Goal: Task Accomplishment & Management: Use online tool/utility

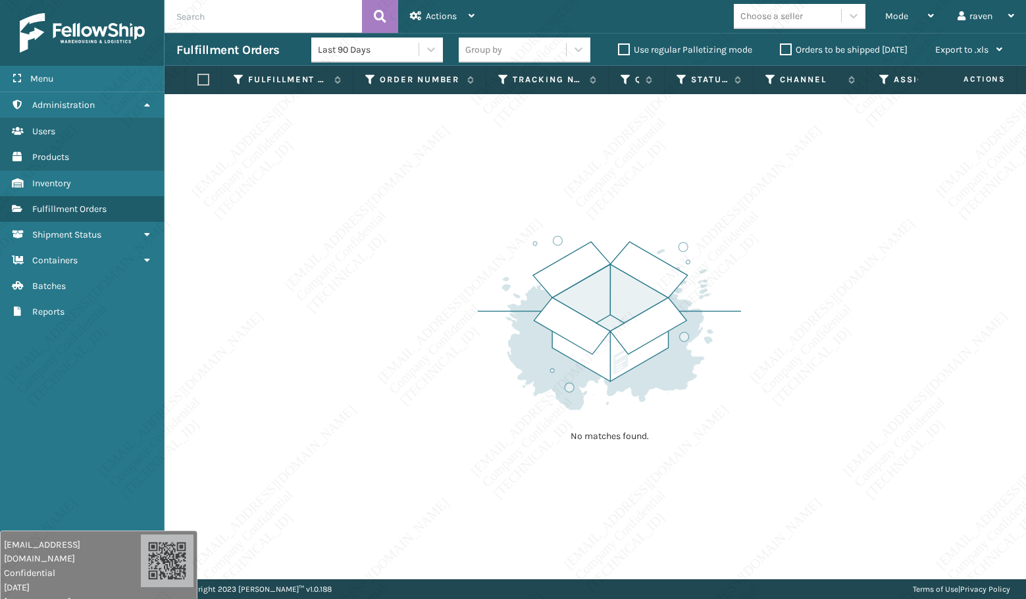
click at [901, 18] on span "Mode" at bounding box center [897, 16] width 23 height 11
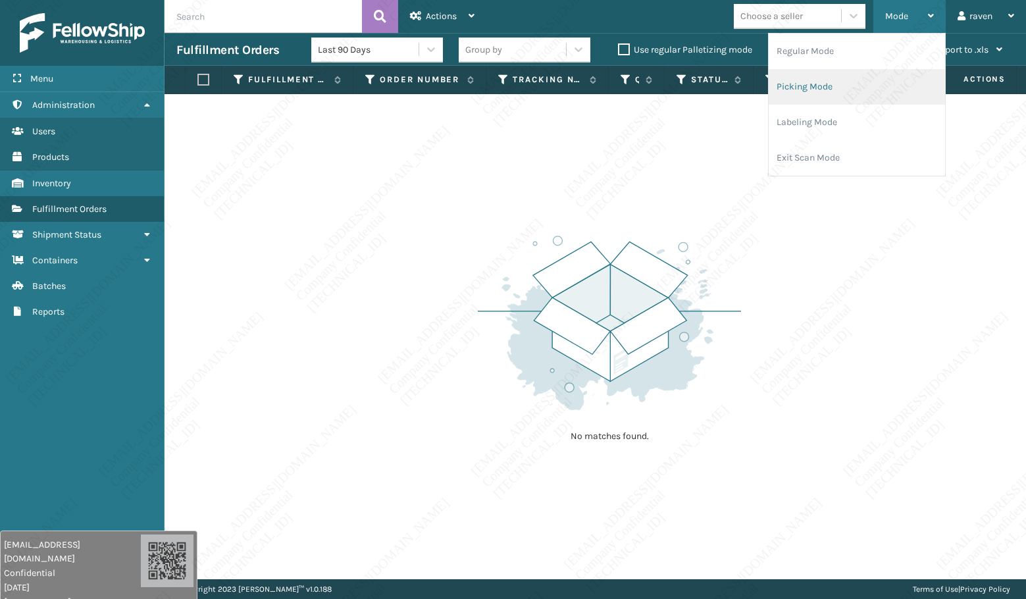
click at [872, 84] on li "Picking Mode" at bounding box center [857, 87] width 176 height 36
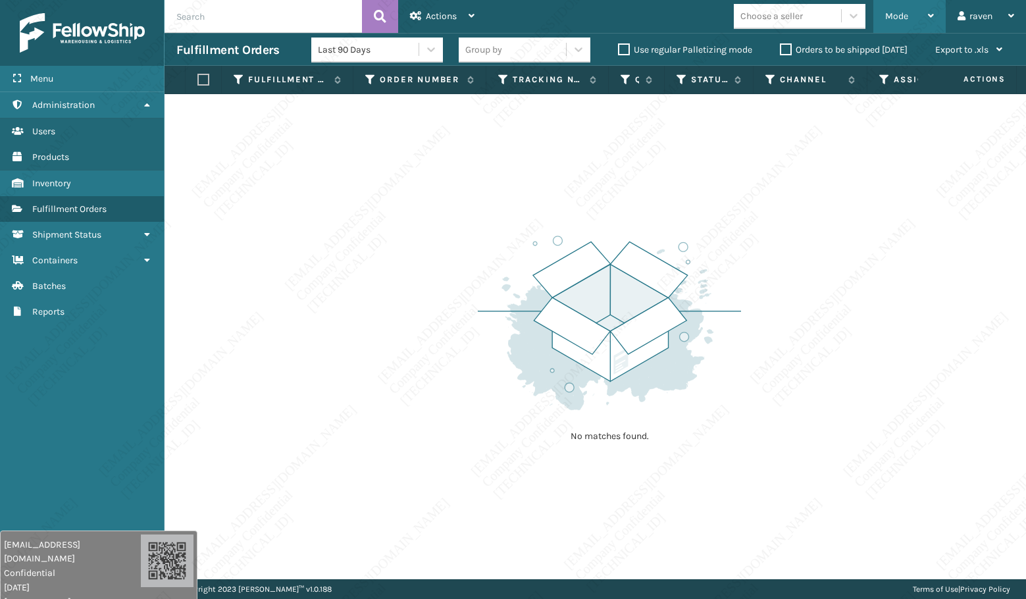
click at [895, 10] on div "Mode" at bounding box center [910, 16] width 49 height 33
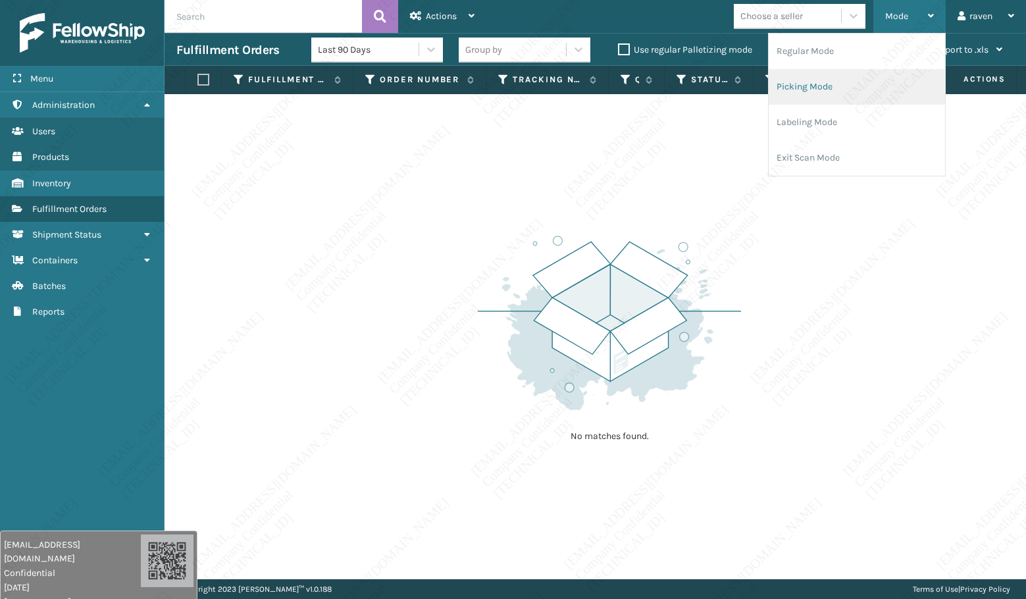
click at [843, 89] on li "Picking Mode" at bounding box center [857, 87] width 176 height 36
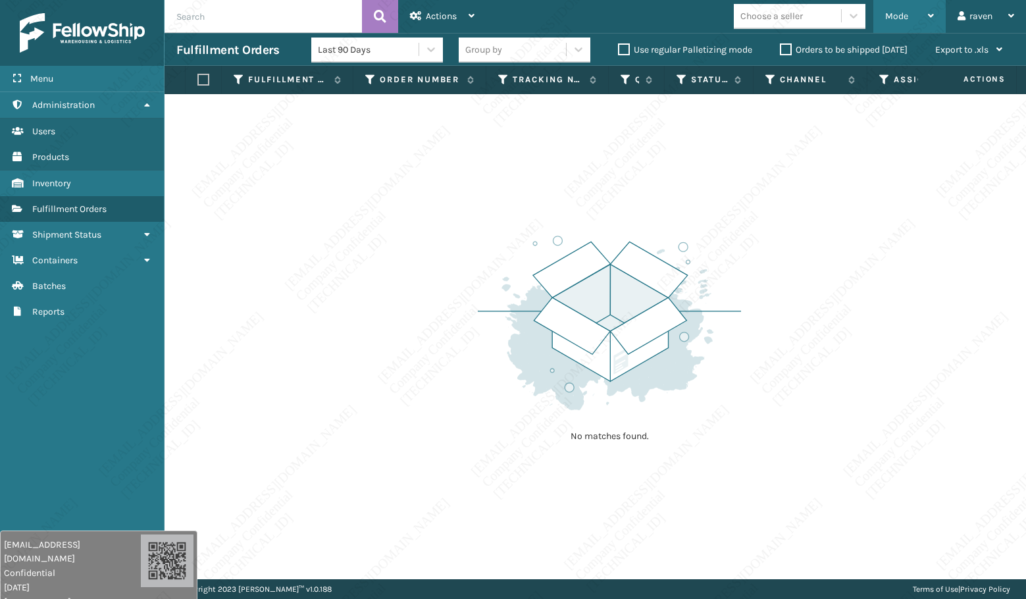
click at [902, 22] on div "Mode" at bounding box center [910, 16] width 49 height 33
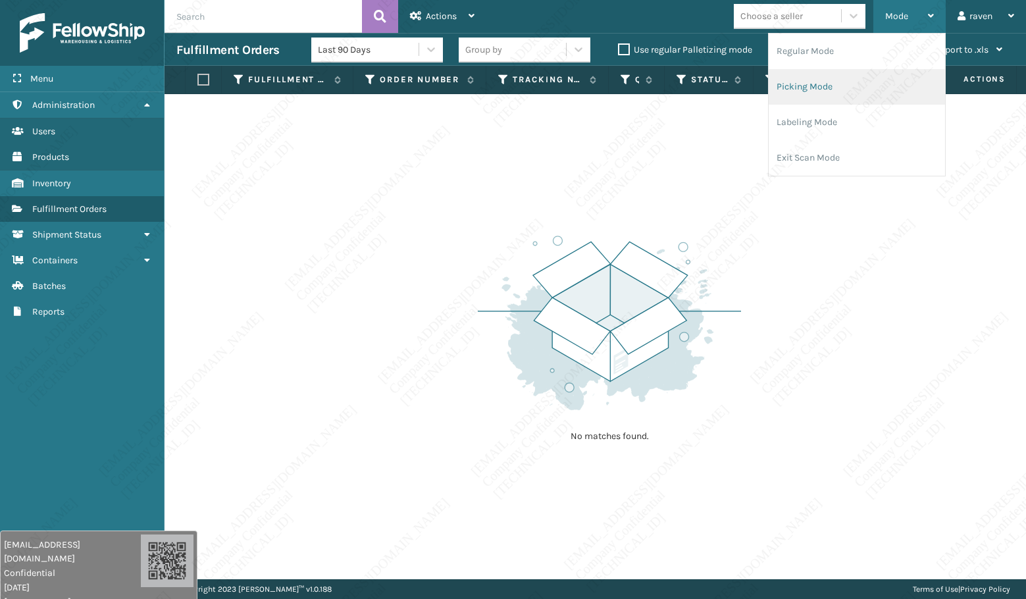
click at [859, 80] on li "Picking Mode" at bounding box center [857, 87] width 176 height 36
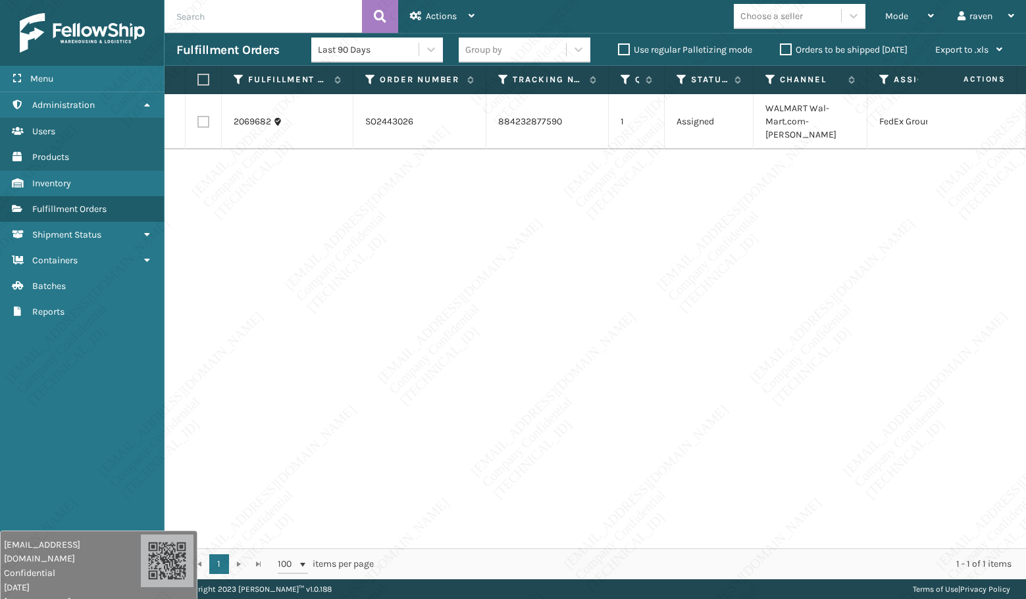
click at [205, 82] on label at bounding box center [202, 80] width 8 height 12
click at [198, 82] on input "checkbox" at bounding box center [198, 80] width 1 height 9
checkbox input "true"
click at [446, 21] on span "Actions" at bounding box center [441, 16] width 31 height 11
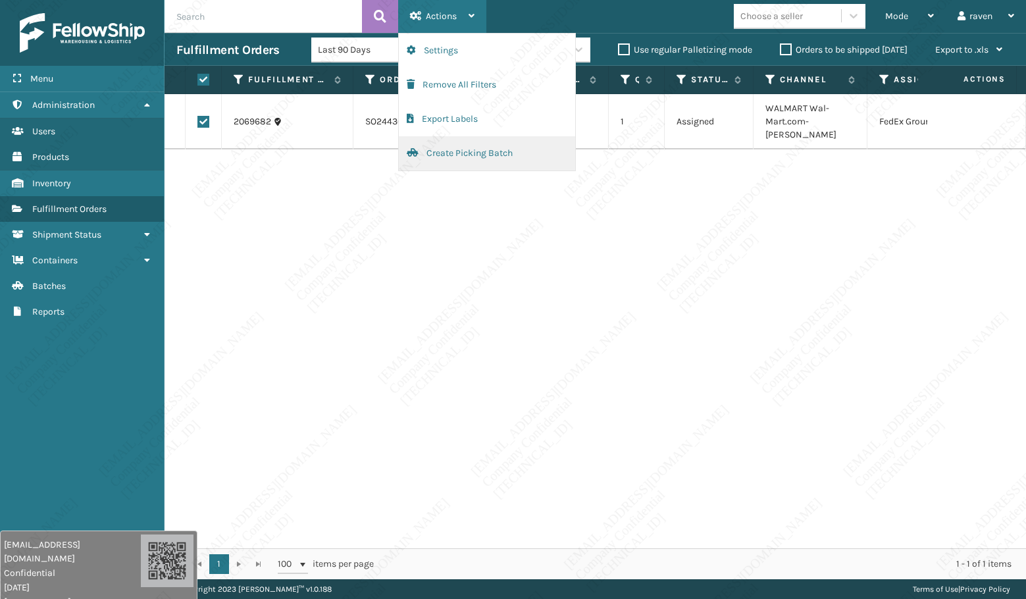
click at [452, 151] on button "Create Picking Batch" at bounding box center [487, 153] width 176 height 34
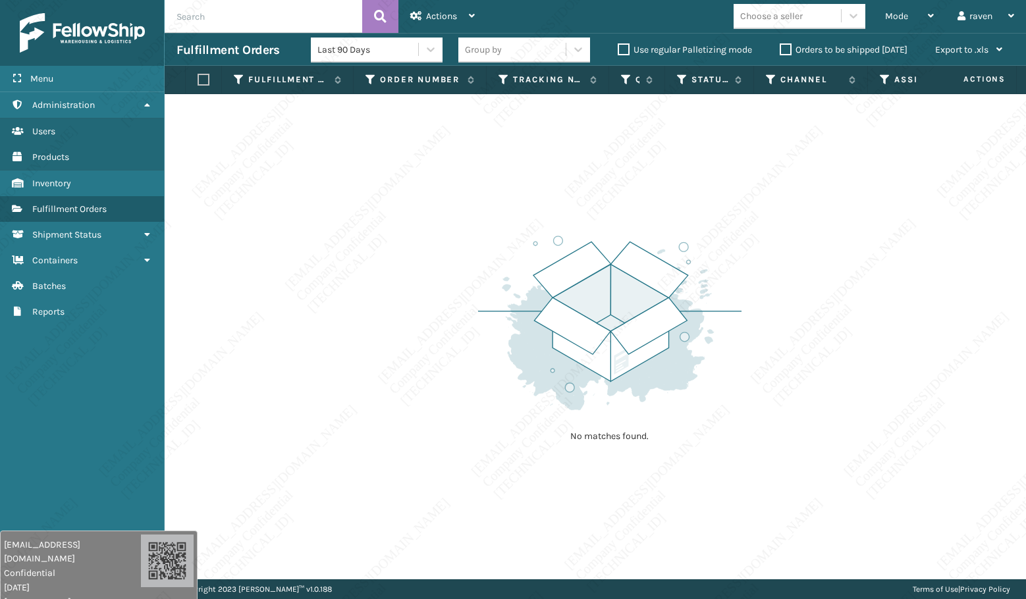
click at [880, 518] on div "No matches found." at bounding box center [595, 336] width 861 height 485
click at [896, 11] on span "Mode" at bounding box center [896, 16] width 23 height 11
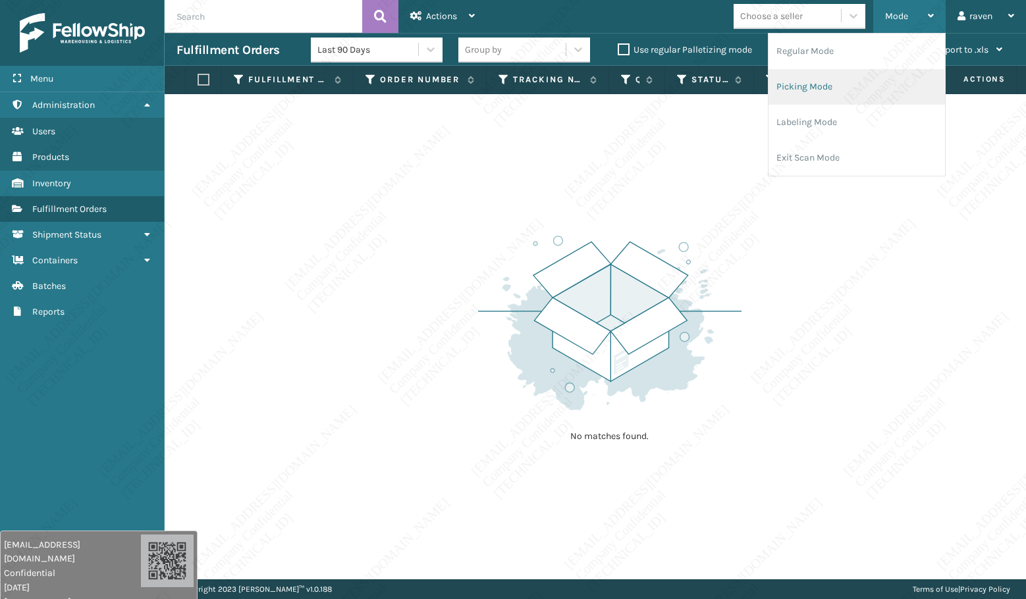
click at [858, 77] on li "Picking Mode" at bounding box center [856, 87] width 176 height 36
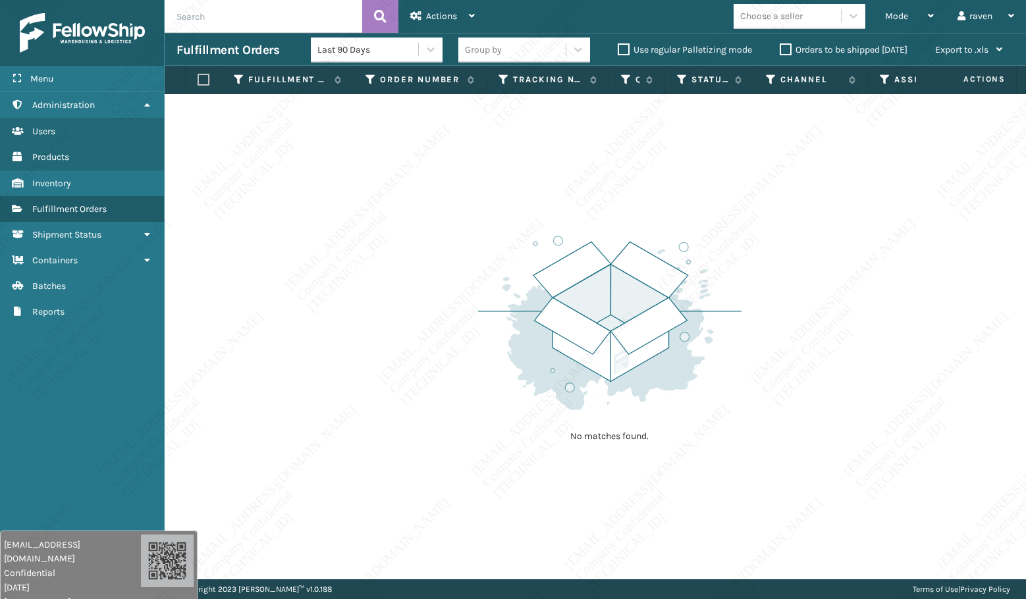
click at [832, 316] on div "No matches found." at bounding box center [595, 336] width 861 height 485
click at [570, 479] on div "No matches found." at bounding box center [595, 336] width 861 height 485
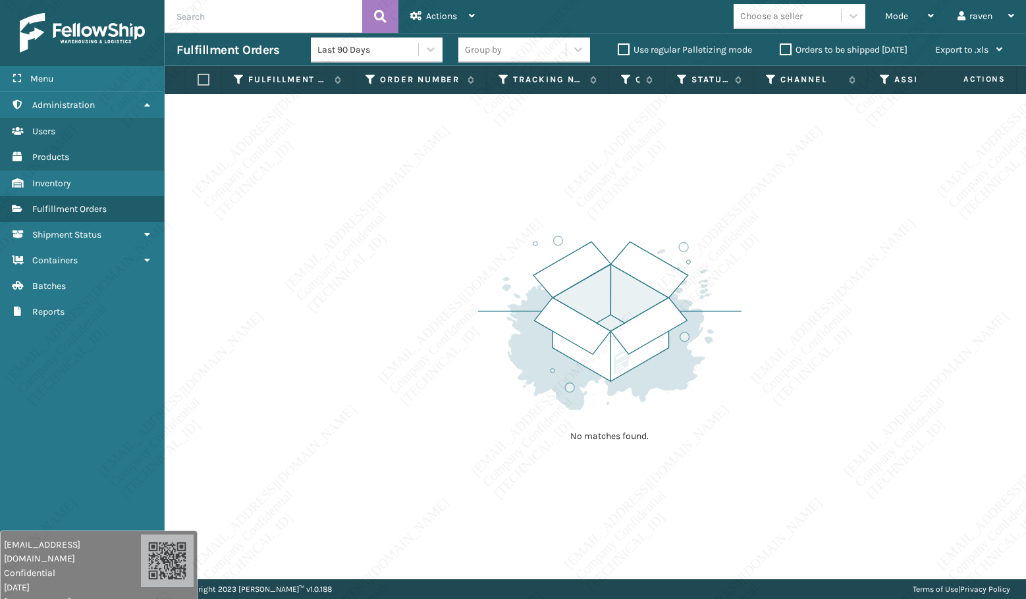
click at [570, 479] on div "No matches found." at bounding box center [595, 336] width 861 height 485
drag, startPoint x: 49, startPoint y: 369, endPoint x: 68, endPoint y: 270, distance: 101.2
click at [50, 365] on div "Menu Administration Users Products Inventory Fulfillment Orders Shipment Status…" at bounding box center [82, 299] width 165 height 599
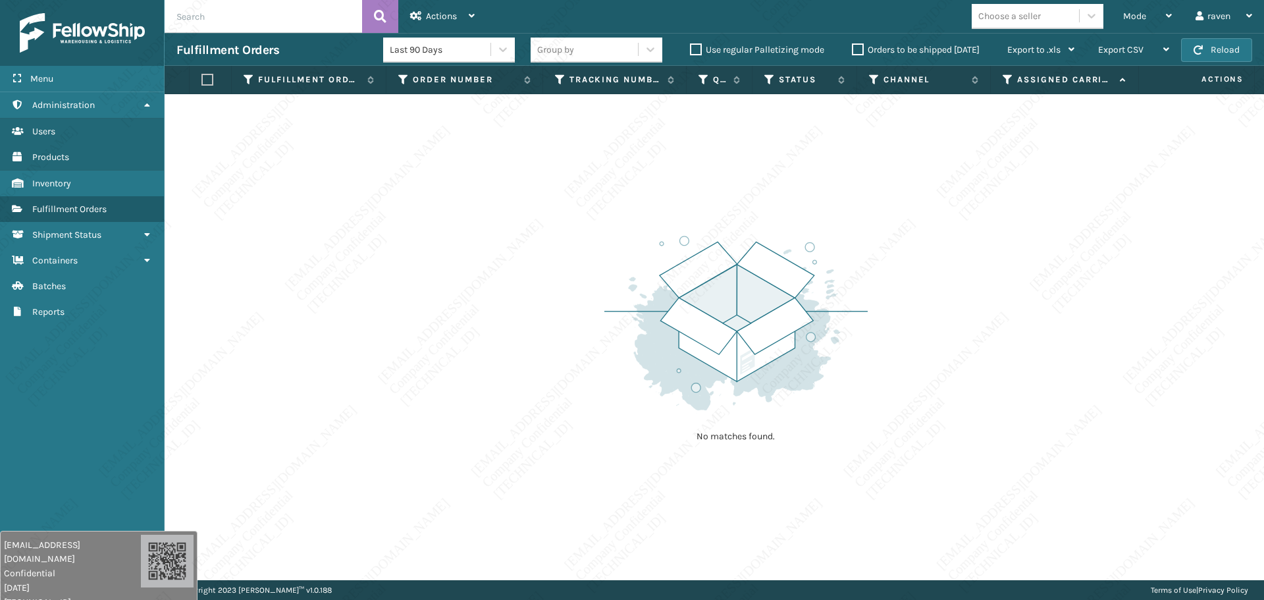
drag, startPoint x: 539, startPoint y: 209, endPoint x: 603, endPoint y: 201, distance: 64.3
click at [551, 213] on div "No matches found." at bounding box center [715, 337] width 1100 height 486
click at [1026, 17] on div "Mode Regular Mode Picking Mode Labeling Mode Exit Scan Mode" at bounding box center [1147, 16] width 72 height 33
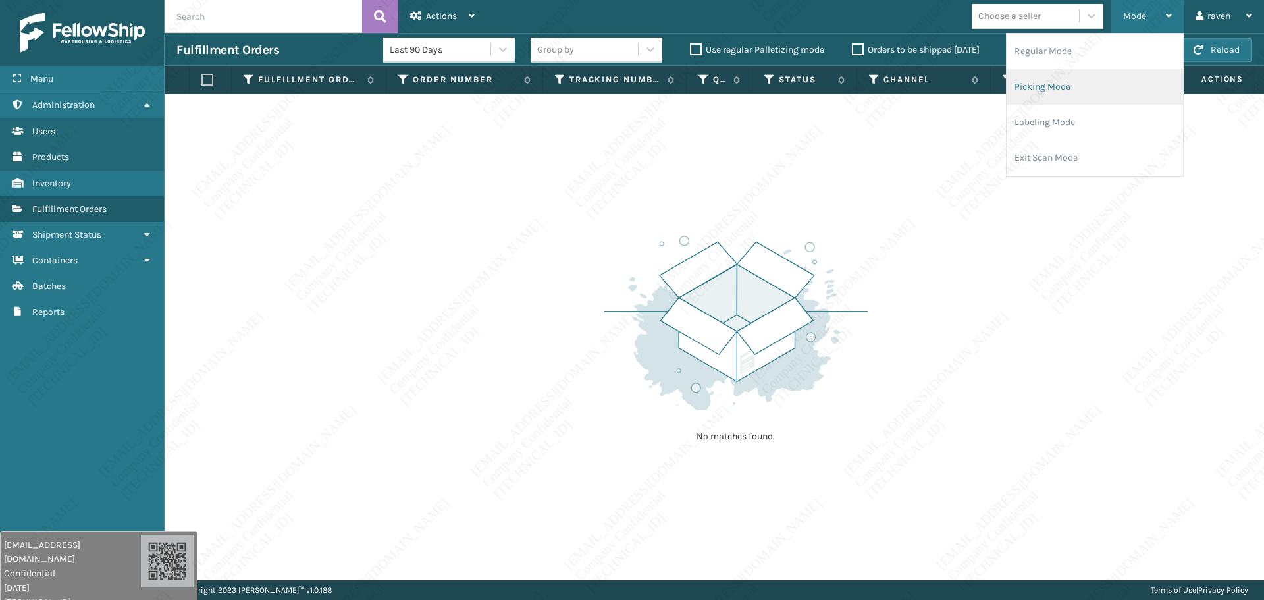
click at [1026, 83] on li "Picking Mode" at bounding box center [1095, 87] width 176 height 36
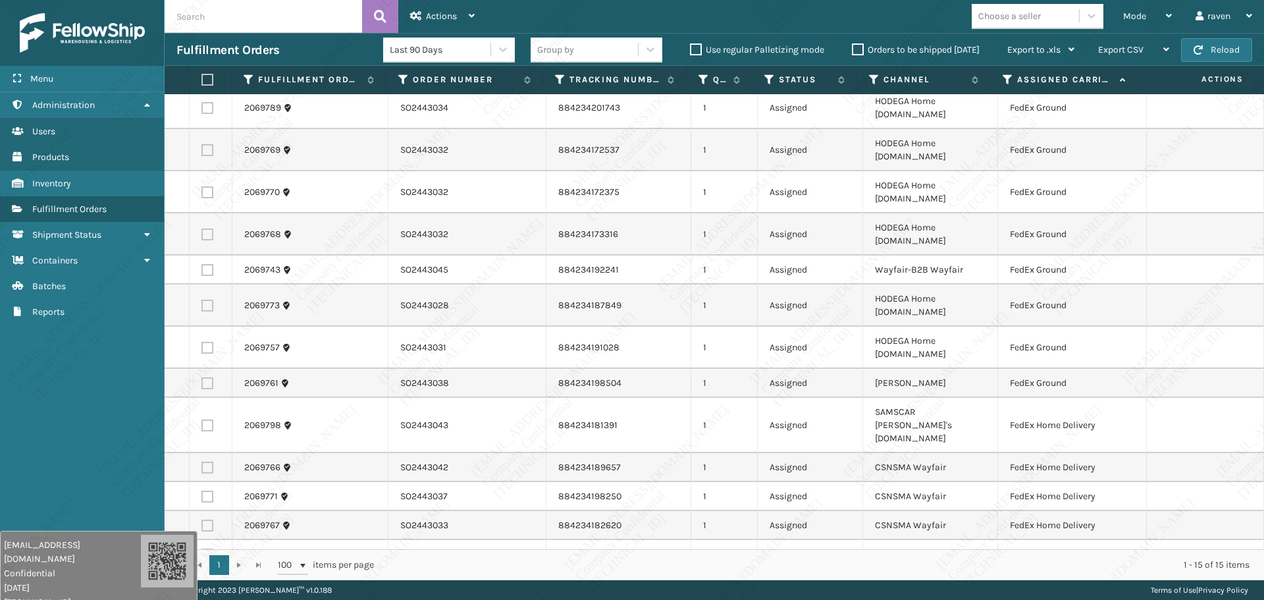
scroll to position [19, 0]
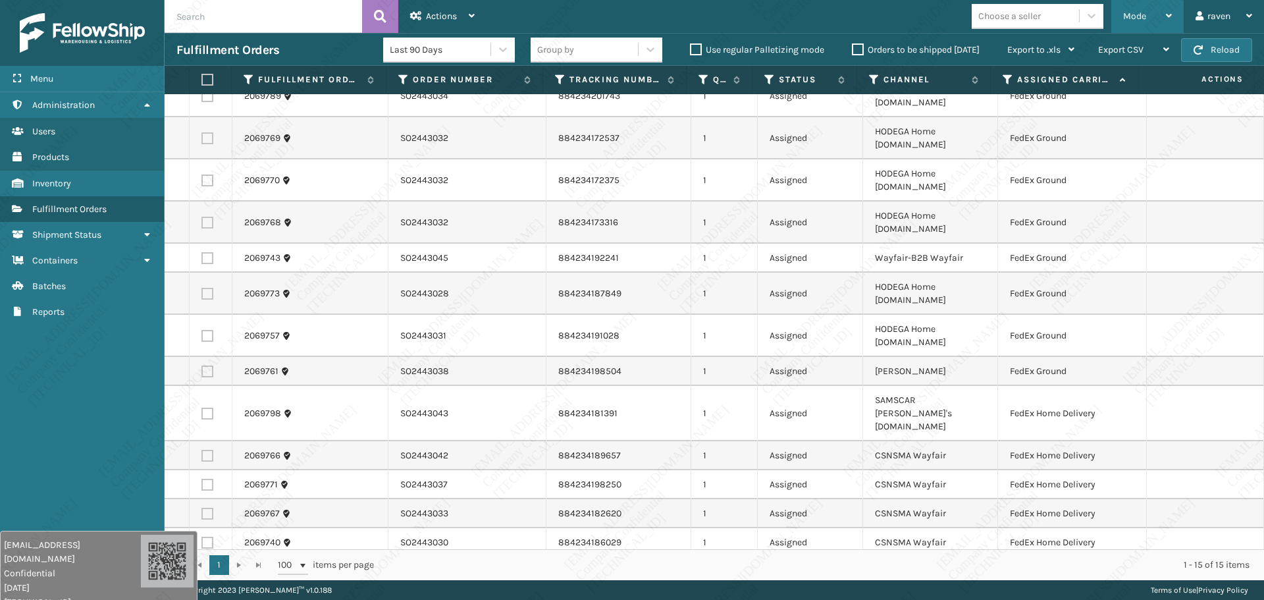
click at [1026, 24] on div "Mode" at bounding box center [1147, 16] width 49 height 33
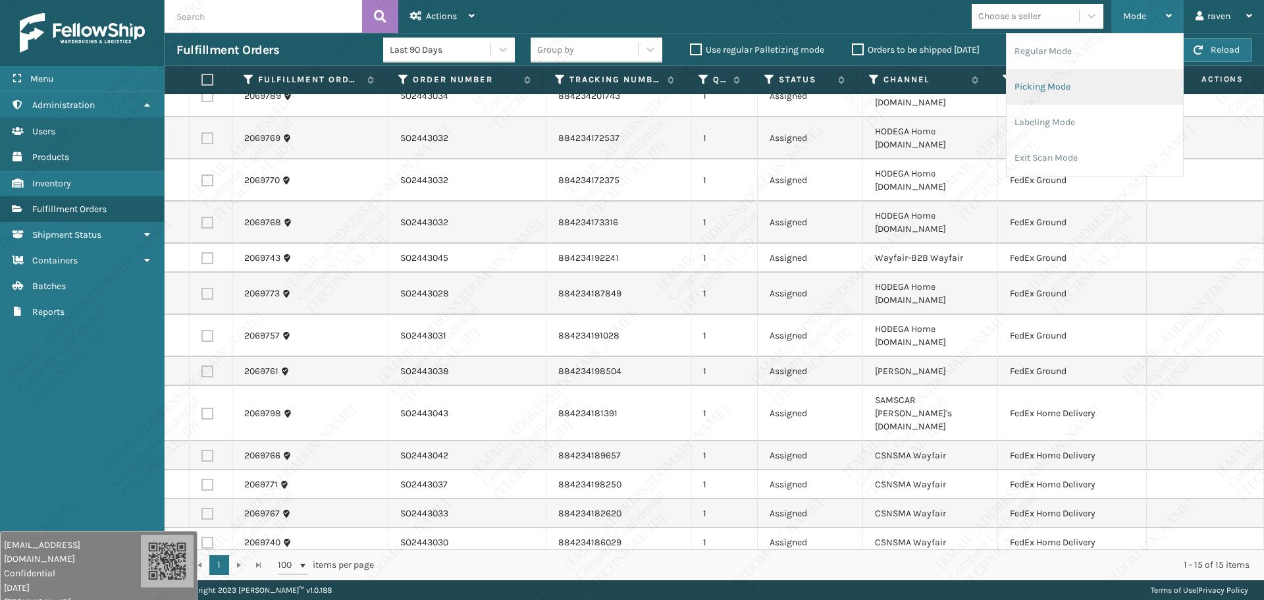
click at [1026, 89] on li "Picking Mode" at bounding box center [1095, 87] width 176 height 36
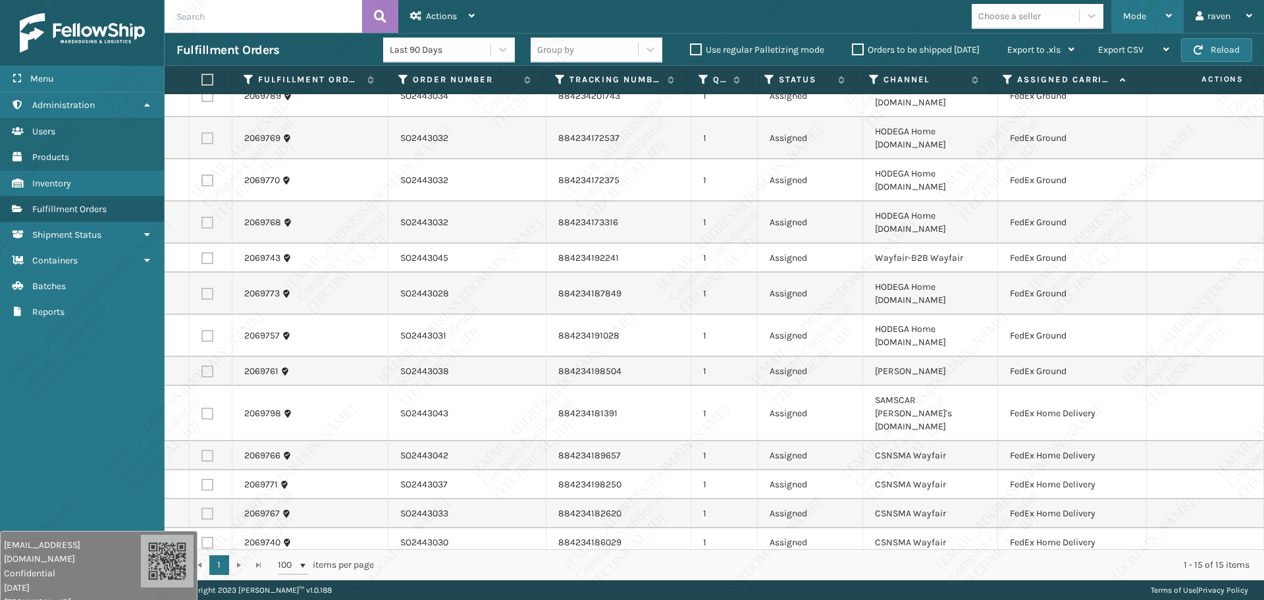
click at [1026, 3] on div "Mode" at bounding box center [1147, 16] width 49 height 33
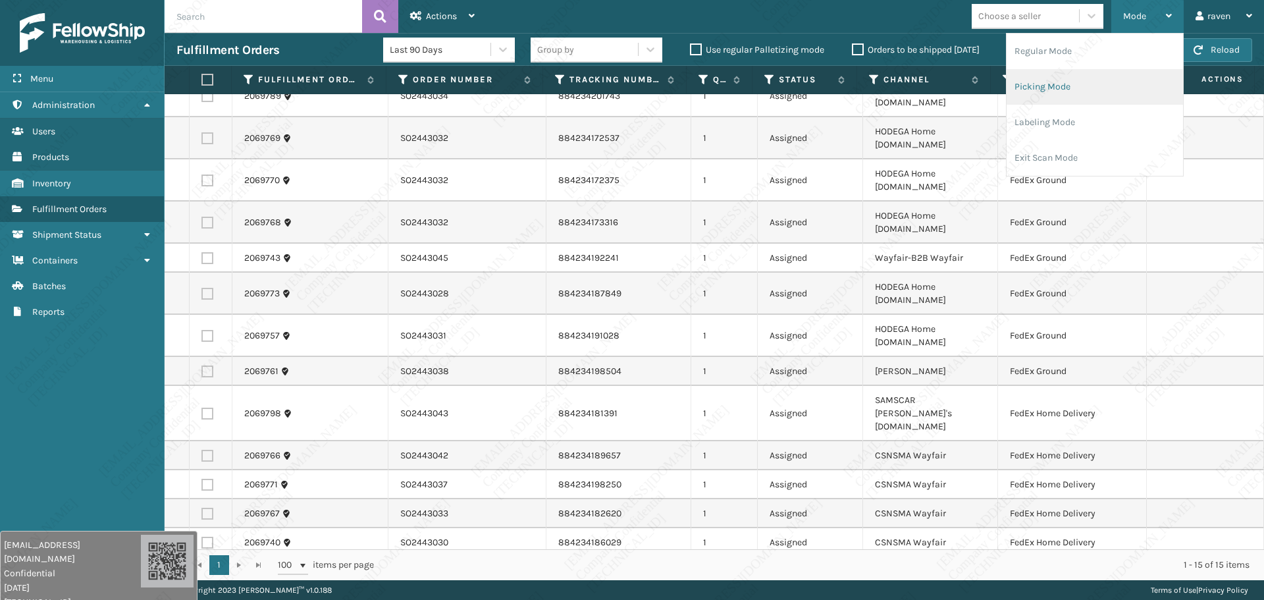
click at [1026, 80] on li "Picking Mode" at bounding box center [1095, 87] width 176 height 36
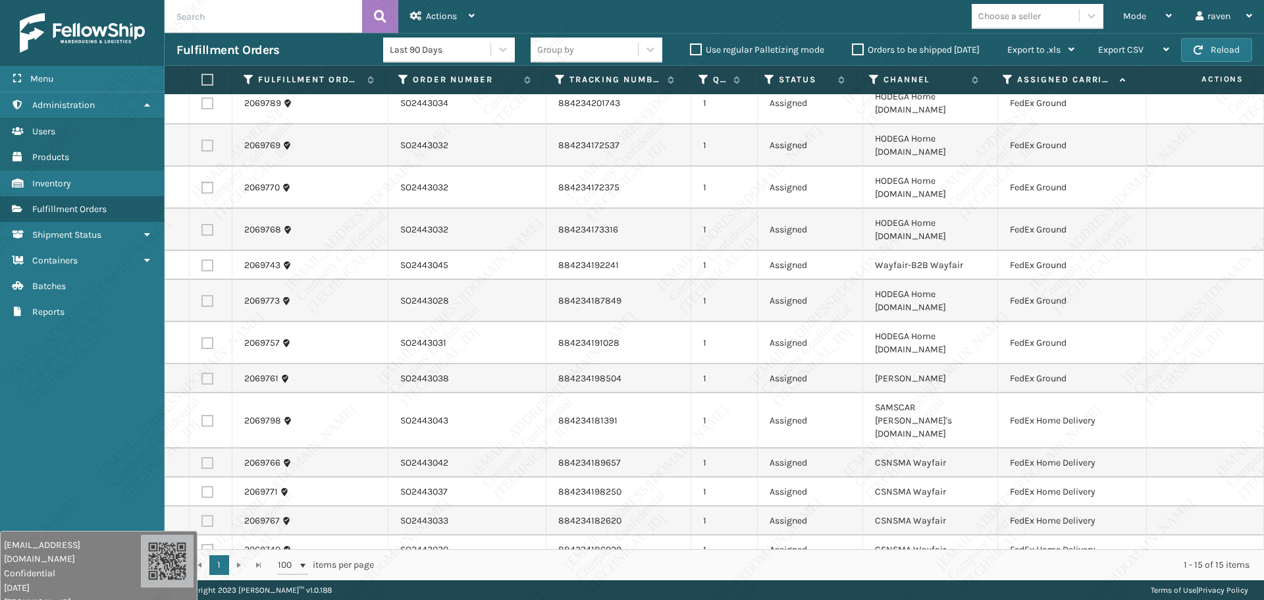
scroll to position [0, 0]
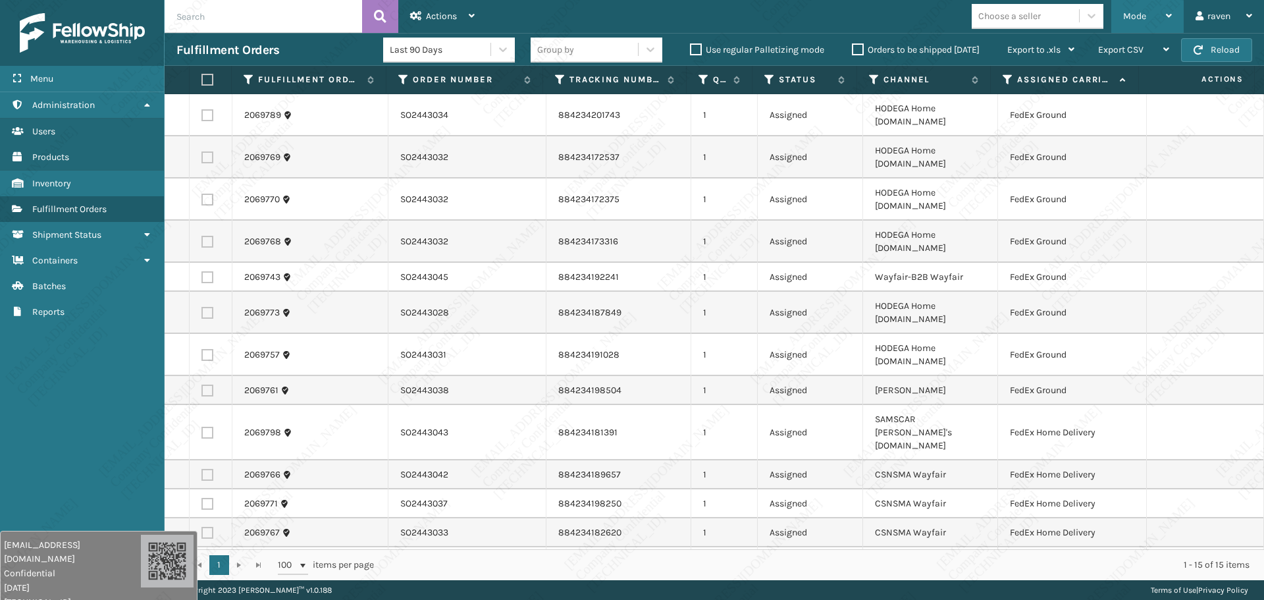
click at [1026, 22] on div "Mode" at bounding box center [1147, 16] width 49 height 33
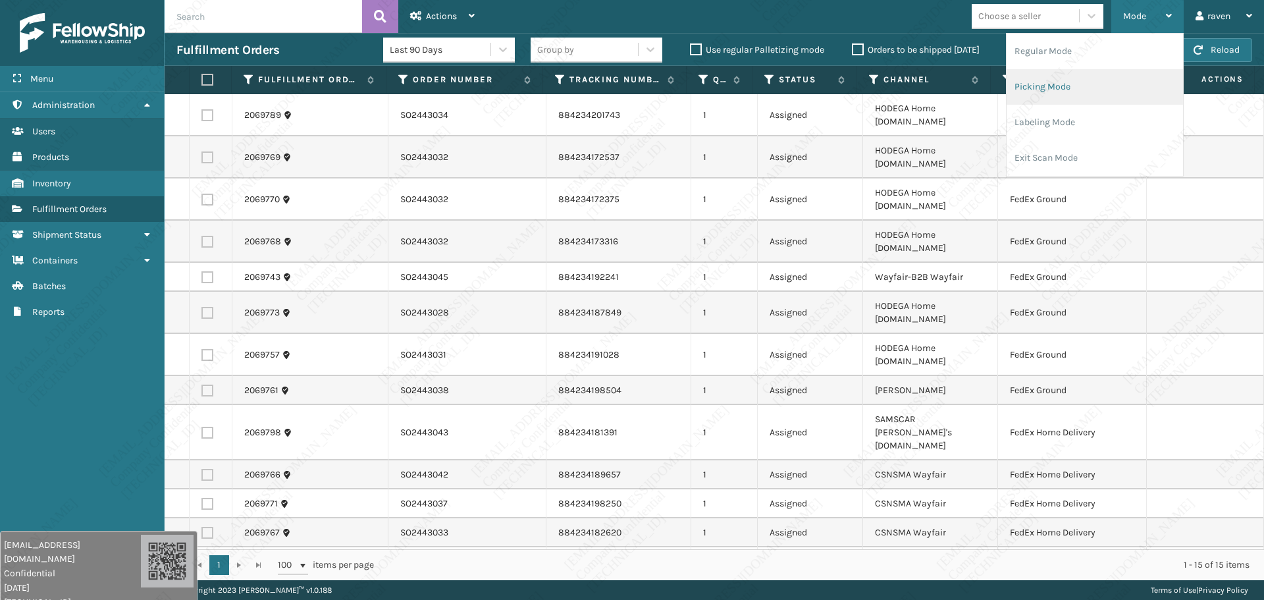
click at [1026, 81] on li "Picking Mode" at bounding box center [1095, 87] width 176 height 36
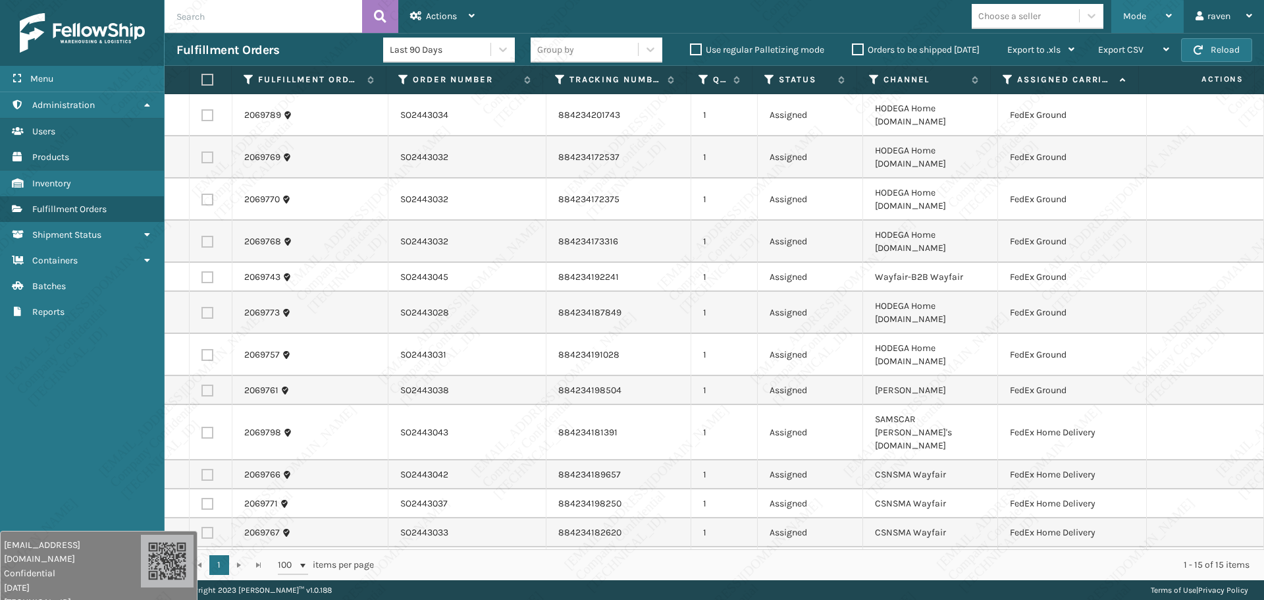
click at [1026, 14] on span "Mode" at bounding box center [1134, 16] width 23 height 11
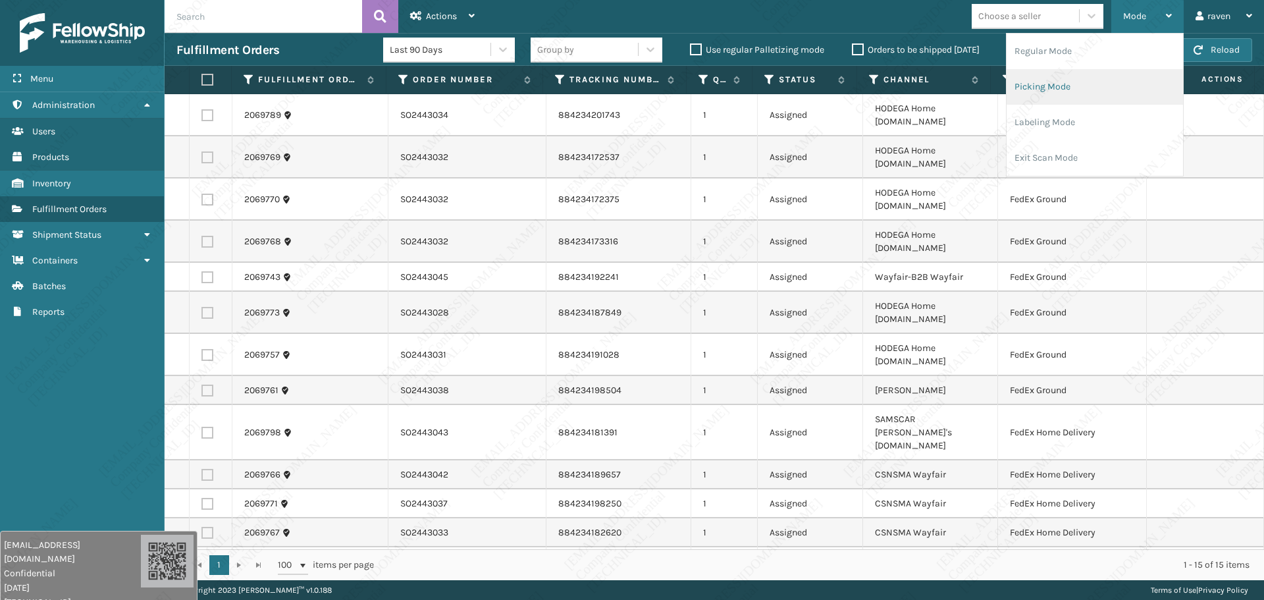
click at [1026, 86] on li "Picking Mode" at bounding box center [1095, 87] width 176 height 36
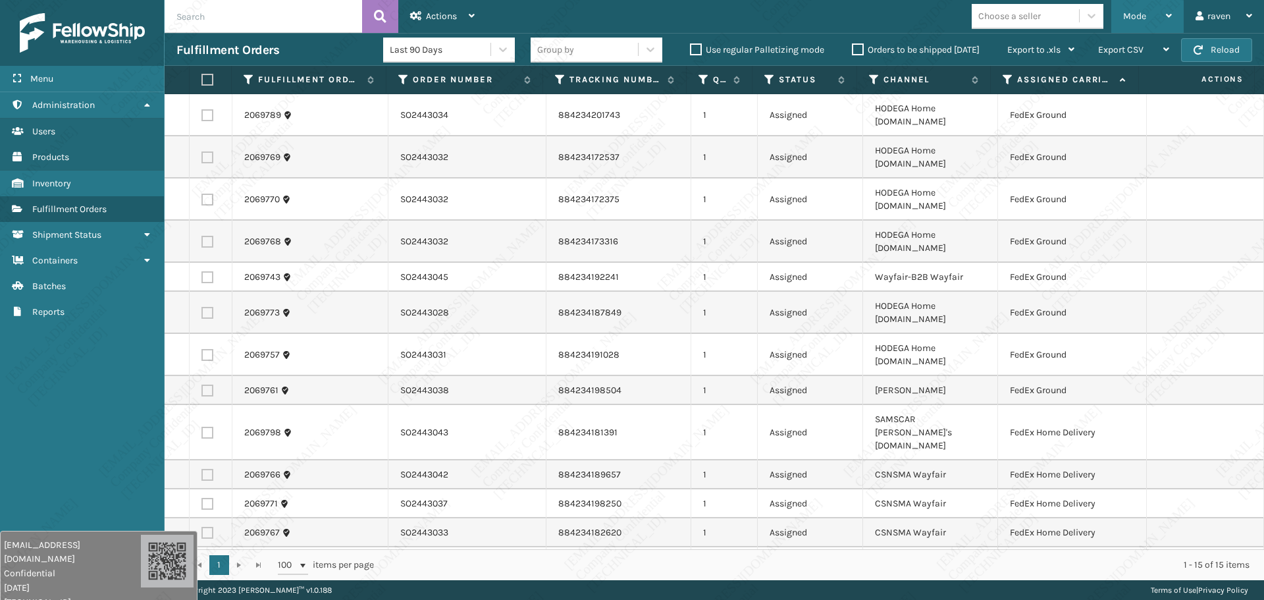
click at [1026, 13] on span "Mode" at bounding box center [1134, 16] width 23 height 11
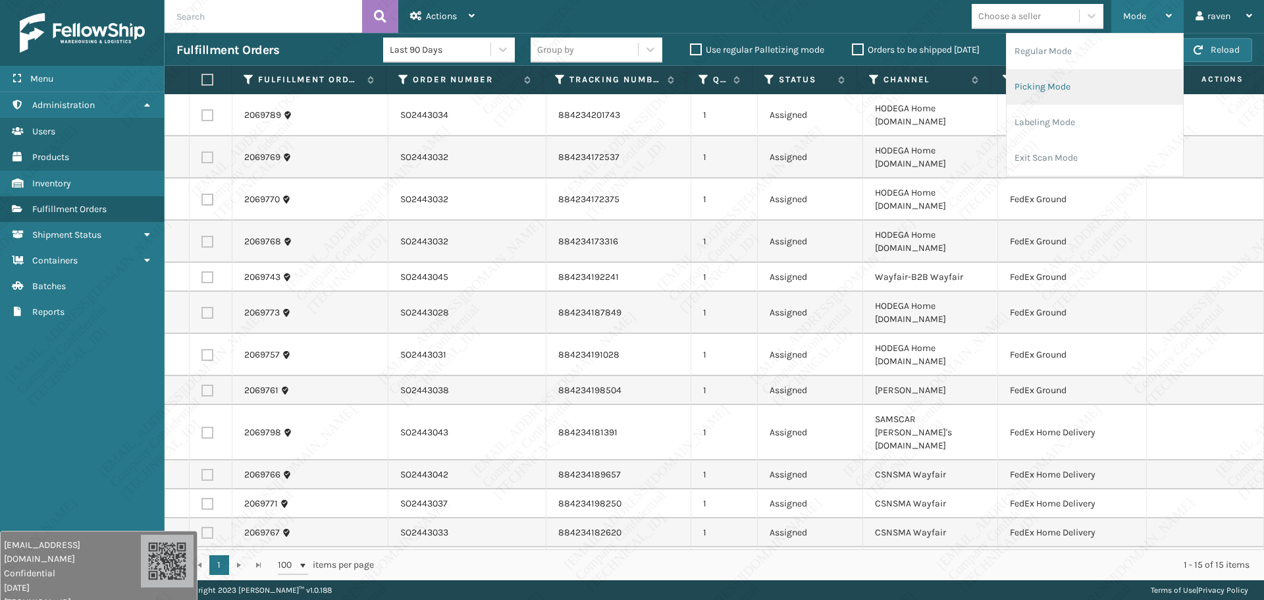
click at [1026, 88] on li "Picking Mode" at bounding box center [1095, 87] width 176 height 36
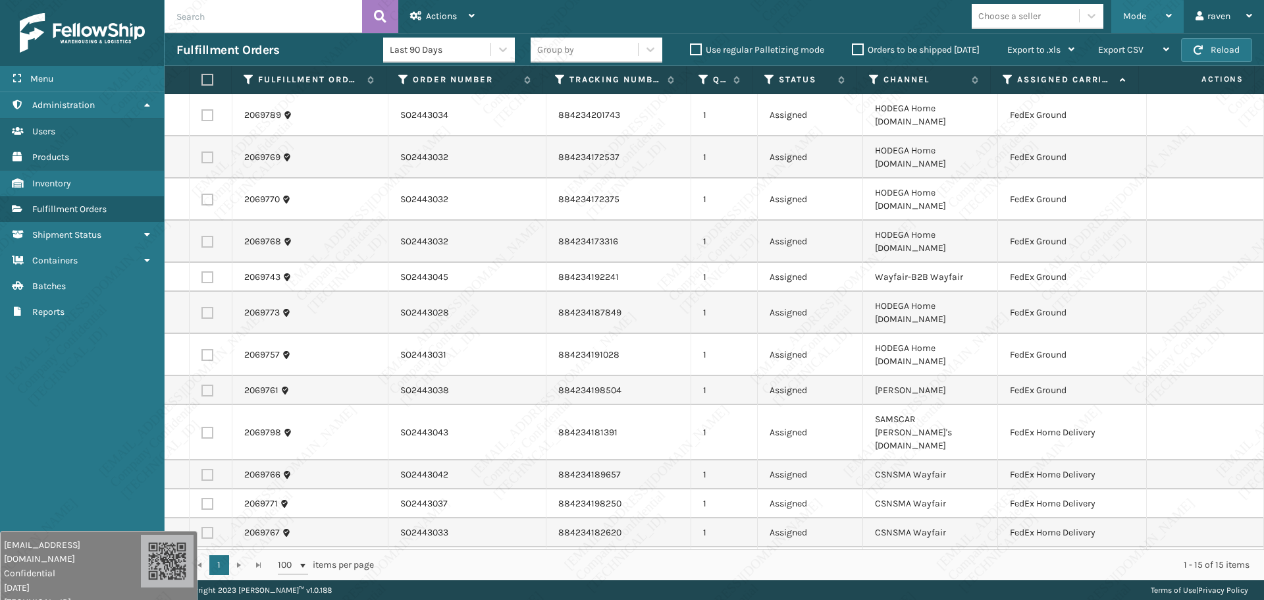
click at [1026, 14] on span "Mode" at bounding box center [1134, 16] width 23 height 11
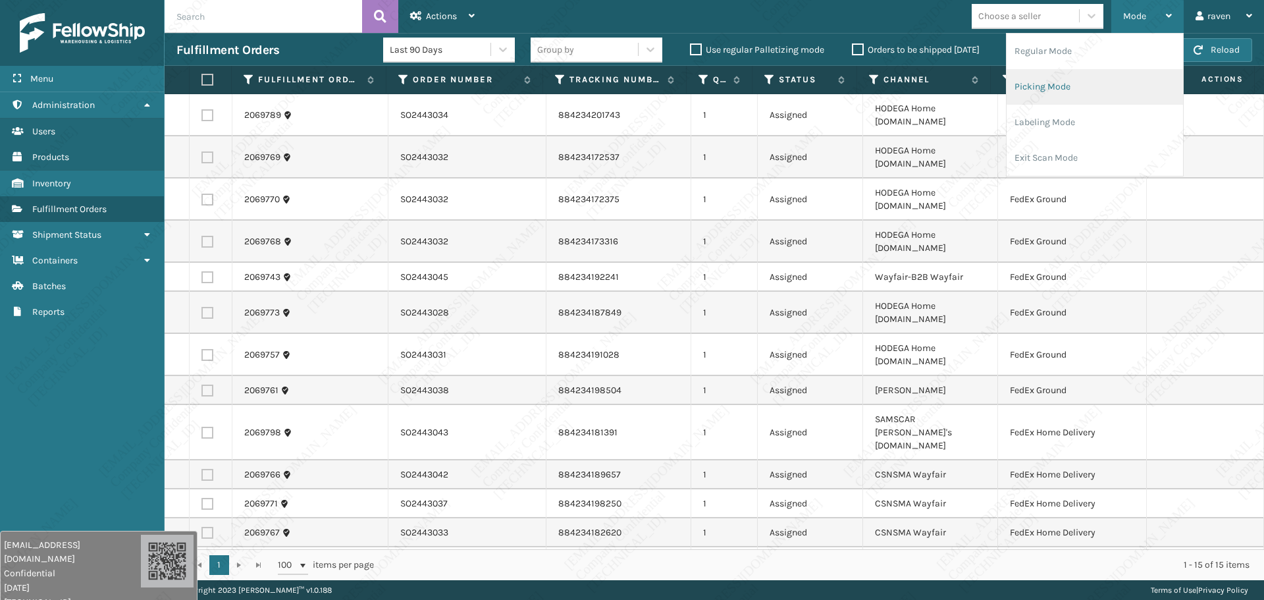
click at [1026, 80] on li "Picking Mode" at bounding box center [1095, 87] width 176 height 36
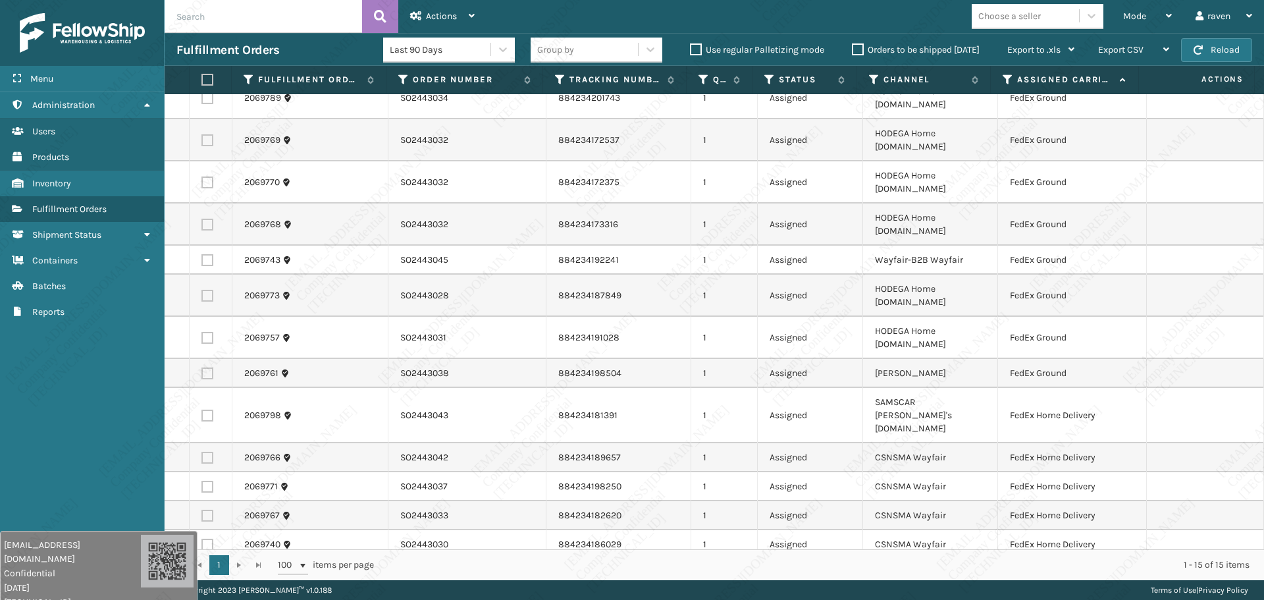
scroll to position [19, 0]
